Goal: Use online tool/utility: Utilize a website feature to perform a specific function

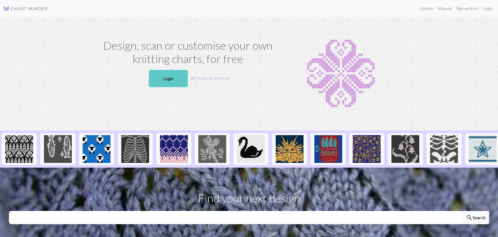
click at [175, 80] on link "Login" at bounding box center [168, 78] width 39 height 17
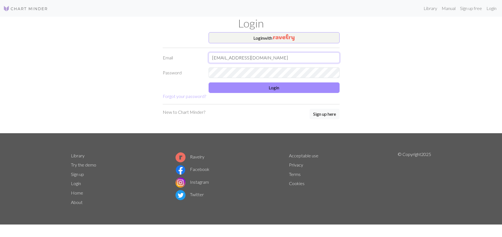
type input "[EMAIL_ADDRESS][DOMAIN_NAME]"
click at [264, 90] on button "Login" at bounding box center [274, 88] width 131 height 11
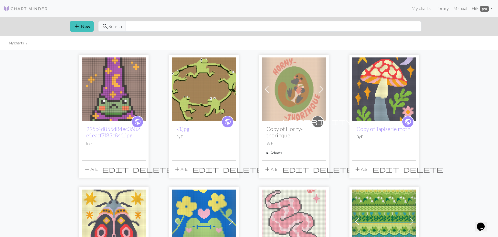
click at [399, 102] on img at bounding box center [384, 90] width 64 height 64
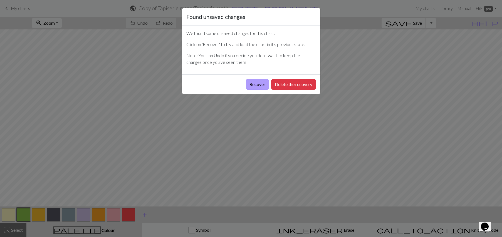
click at [259, 84] on button "Recover" at bounding box center [257, 84] width 23 height 11
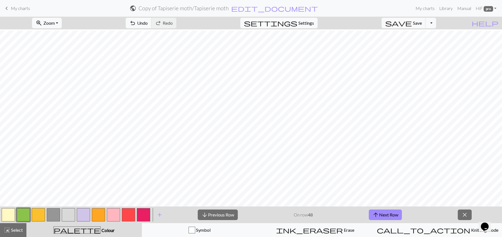
scroll to position [226, 0]
click at [219, 214] on button "arrow_downward Previous Row" at bounding box center [218, 215] width 40 height 11
click at [55, 25] on span "Zoom" at bounding box center [48, 22] width 11 height 5
click at [62, 86] on button "150%" at bounding box center [54, 84] width 44 height 9
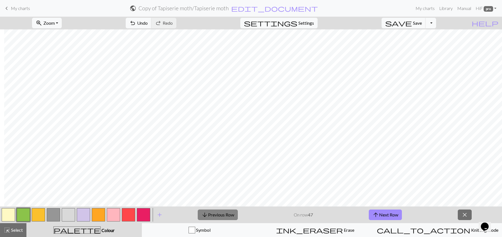
click at [233, 214] on button "arrow_downward Previous Row" at bounding box center [218, 215] width 40 height 11
